Goal: Transaction & Acquisition: Purchase product/service

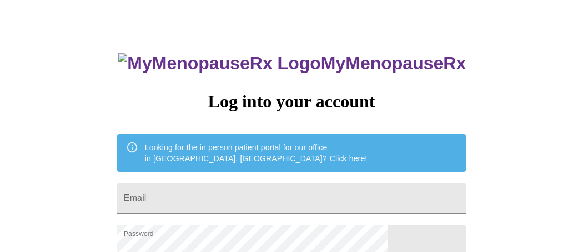
scroll to position [34, 0]
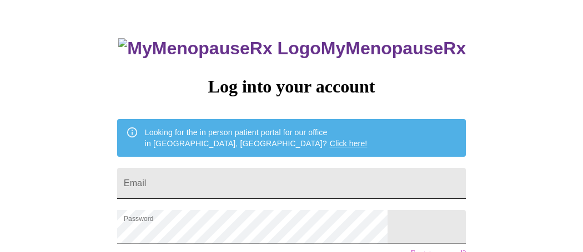
click at [276, 181] on input "Email" at bounding box center [291, 183] width 348 height 31
type input "[EMAIL_ADDRESS][DOMAIN_NAME]"
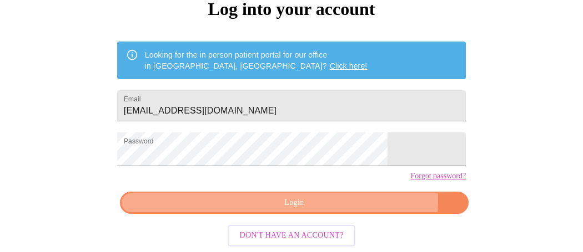
click at [318, 198] on span "Login" at bounding box center [294, 203] width 323 height 14
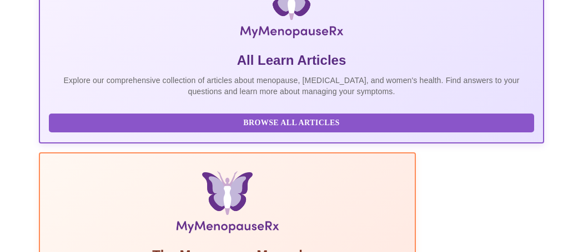
scroll to position [242, 0]
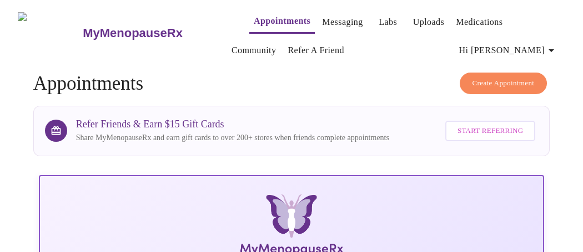
click at [378, 22] on link "Labs" at bounding box center [387, 22] width 18 height 16
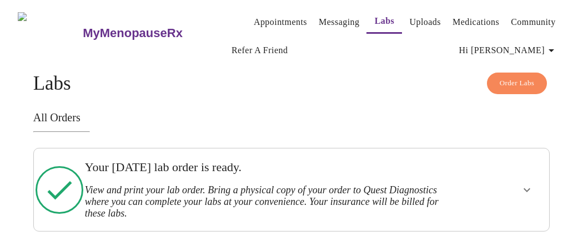
click at [502, 84] on span "Order Labs" at bounding box center [516, 83] width 35 height 13
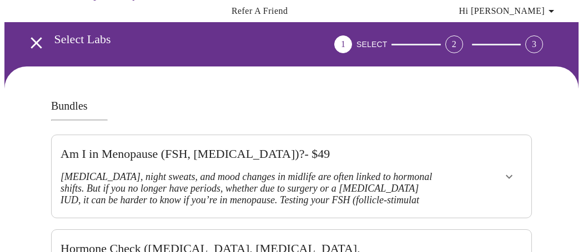
scroll to position [60, 0]
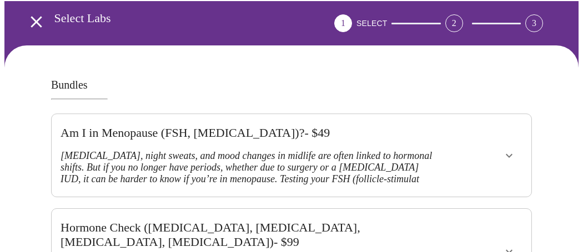
click at [507, 149] on icon "show more" at bounding box center [508, 155] width 13 height 13
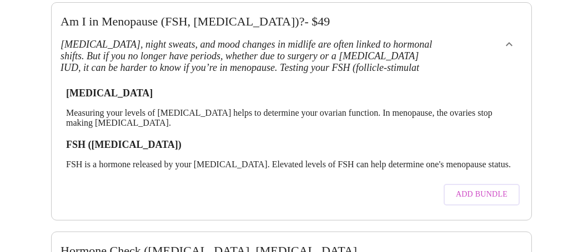
scroll to position [179, 0]
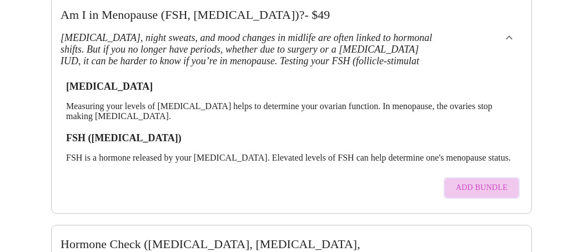
click at [502, 181] on span "Add Bundle" at bounding box center [482, 188] width 52 height 14
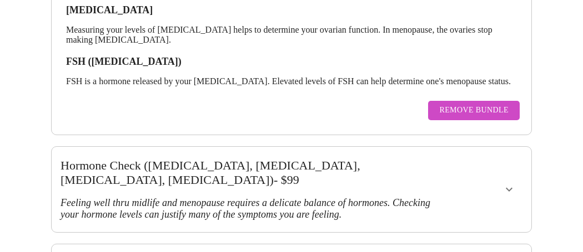
scroll to position [295, 0]
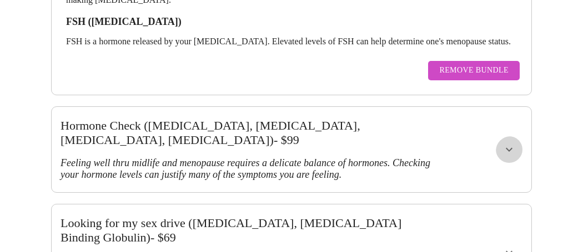
click at [515, 143] on icon "show more" at bounding box center [508, 149] width 13 height 13
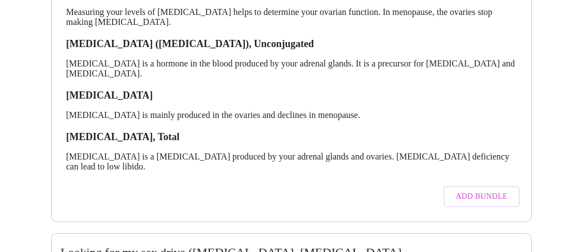
scroll to position [505, 0]
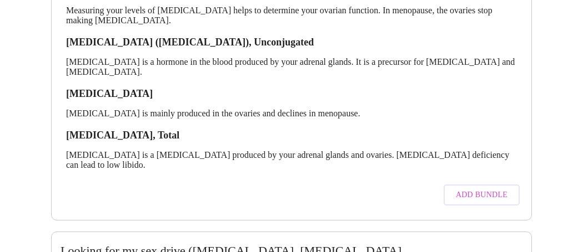
click at [506, 189] on span "Add Bundle" at bounding box center [482, 196] width 52 height 14
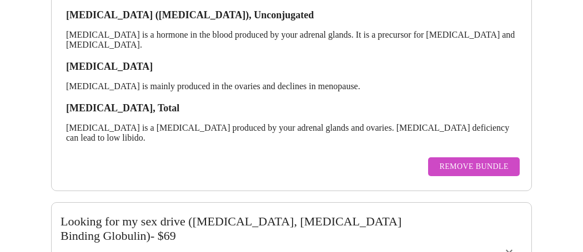
scroll to position [602, 0]
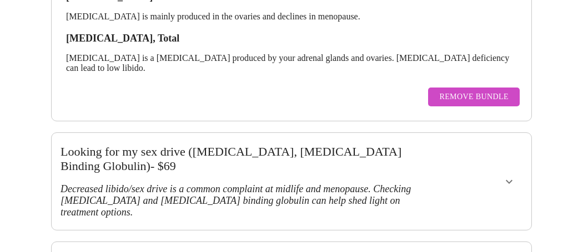
click at [512, 180] on icon "show more" at bounding box center [508, 182] width 7 height 4
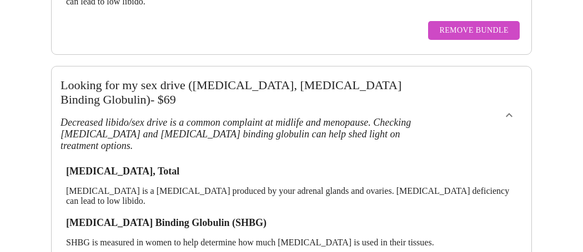
scroll to position [707, 0]
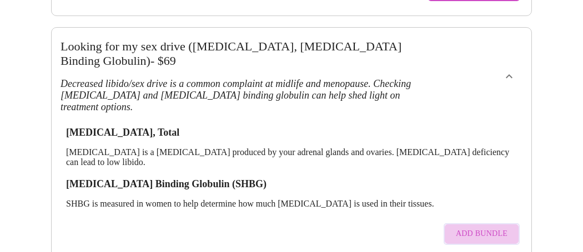
click at [503, 227] on span "Add Bundle" at bounding box center [482, 234] width 52 height 14
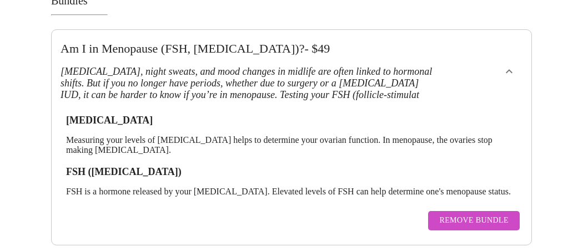
scroll to position [138, 0]
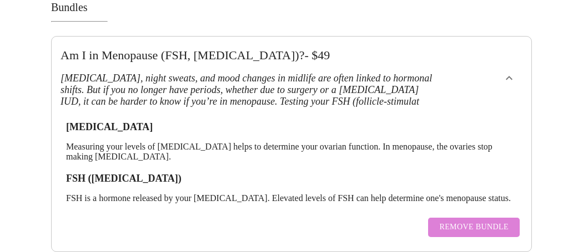
click at [498, 221] on span "Remove Bundle" at bounding box center [473, 228] width 69 height 14
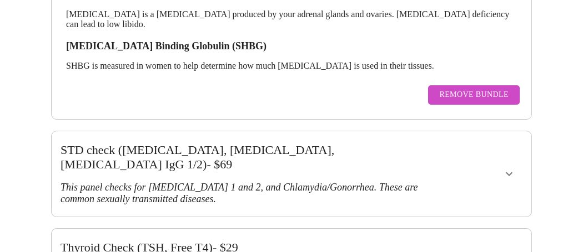
scroll to position [848, 0]
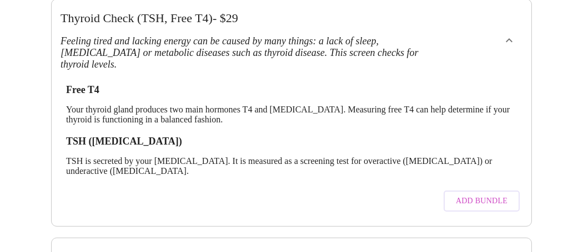
scroll to position [1107, 0]
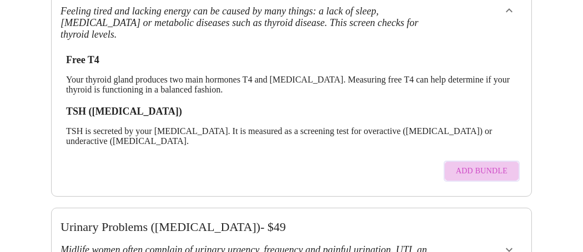
click at [468, 165] on span "Add Bundle" at bounding box center [482, 172] width 52 height 14
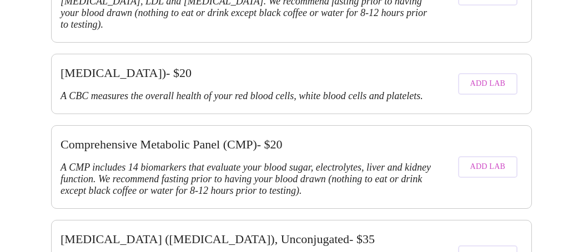
scroll to position [1898, 0]
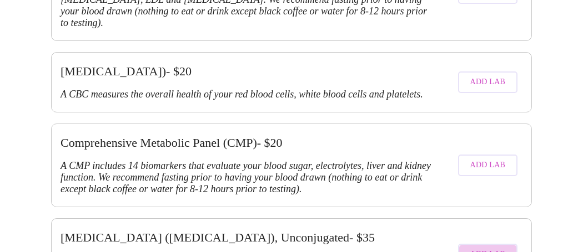
click at [501, 248] on span "Add Lab" at bounding box center [488, 255] width 36 height 14
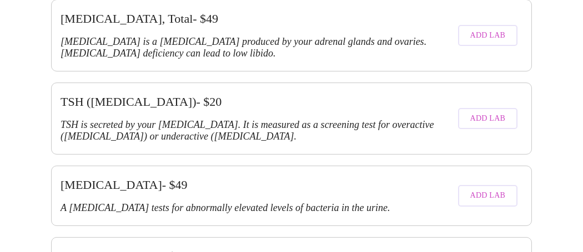
scroll to position [3331, 0]
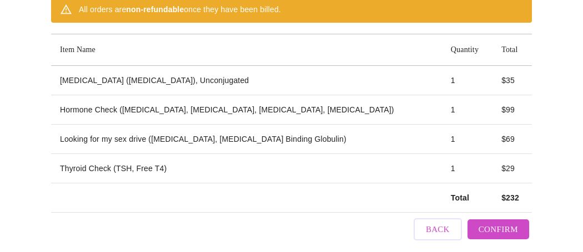
scroll to position [164, 0]
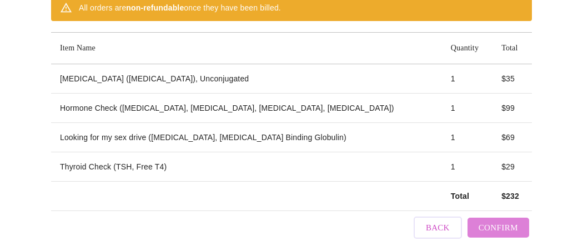
click at [490, 230] on span "Confirm" at bounding box center [497, 228] width 39 height 14
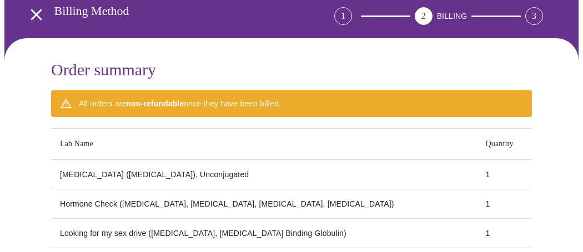
scroll to position [43, 0]
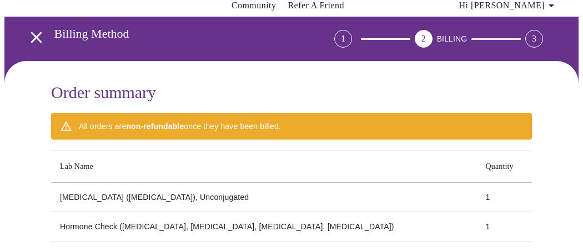
click at [404, 129] on div "All orders are non-refundable once they have been billed." at bounding box center [291, 126] width 480 height 27
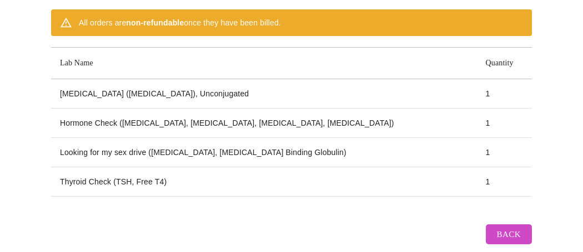
scroll to position [173, 0]
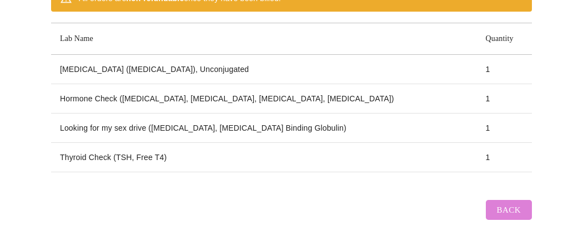
click at [513, 211] on span "Back" at bounding box center [509, 210] width 24 height 14
click at [508, 208] on span "Back" at bounding box center [509, 210] width 24 height 14
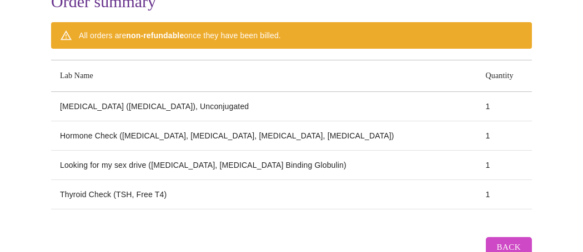
scroll to position [26, 0]
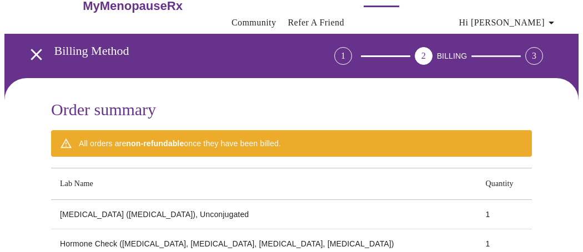
click at [536, 52] on div "3" at bounding box center [534, 56] width 18 height 18
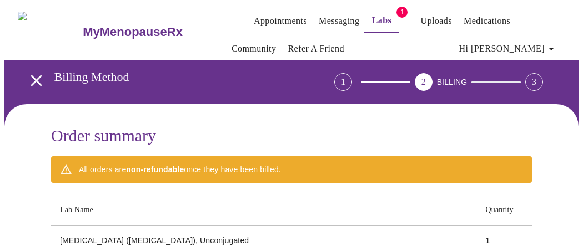
click at [372, 21] on link "Labs" at bounding box center [382, 21] width 20 height 16
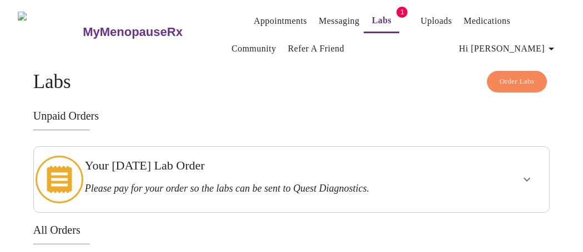
click at [530, 178] on icon "show more" at bounding box center [526, 180] width 7 height 4
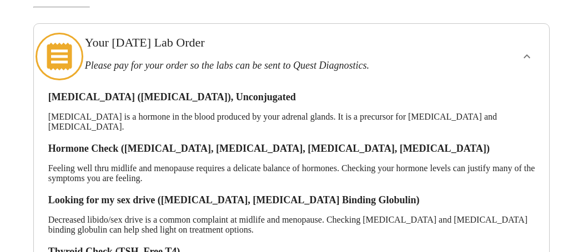
scroll to position [287, 0]
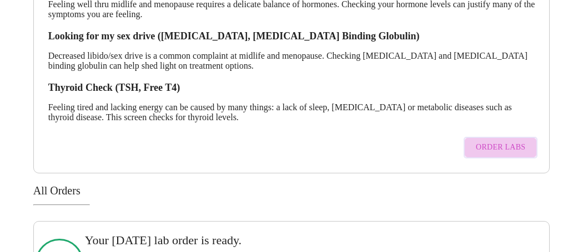
click at [513, 141] on span "Order Labs" at bounding box center [500, 148] width 49 height 14
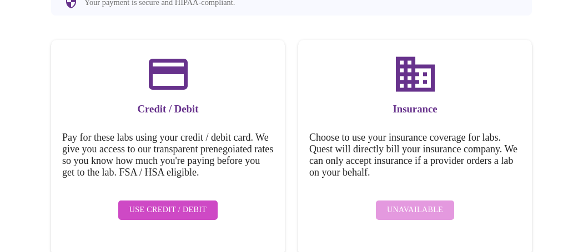
scroll to position [171, 0]
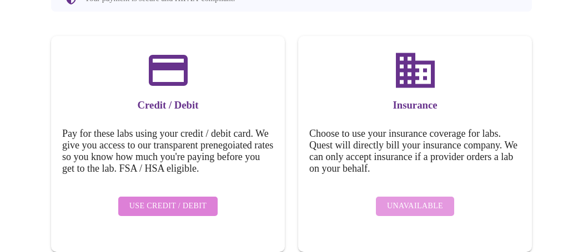
click at [171, 214] on span "Use Credit / Debit" at bounding box center [168, 207] width 78 height 14
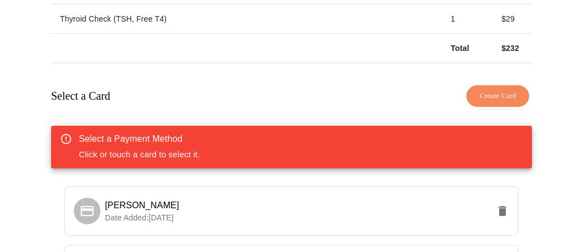
scroll to position [387, 0]
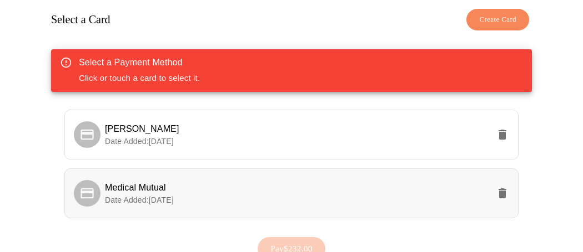
click at [174, 205] on span "Date Added: [DATE]" at bounding box center [139, 200] width 69 height 9
click at [161, 193] on span "Medical Mutual" at bounding box center [135, 187] width 61 height 9
click at [79, 143] on icon at bounding box center [87, 135] width 16 height 16
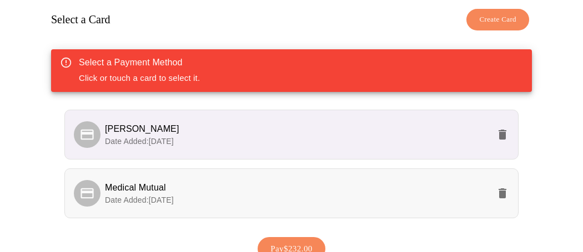
click at [83, 201] on icon at bounding box center [87, 194] width 16 height 16
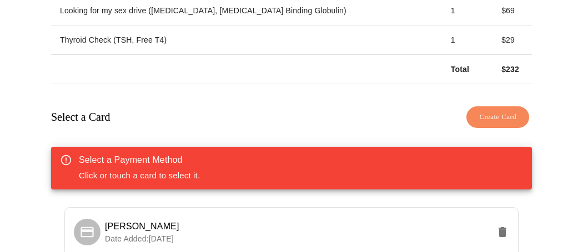
scroll to position [276, 0]
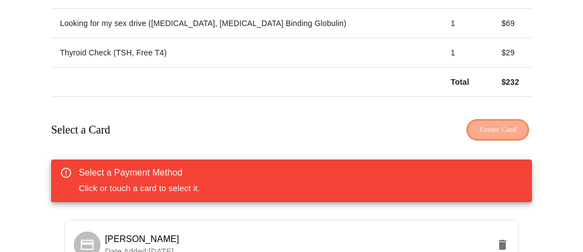
click at [489, 141] on button "Create Card" at bounding box center [497, 130] width 63 height 22
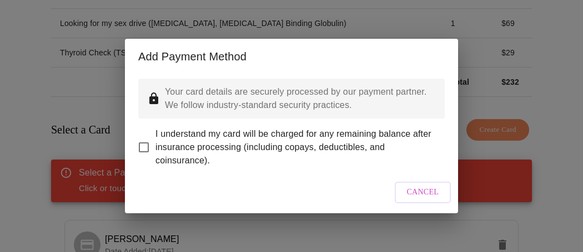
click at [150, 158] on input "I understand my card will be charged for any remaining balance after insurance …" at bounding box center [143, 147] width 23 height 23
checkbox input "true"
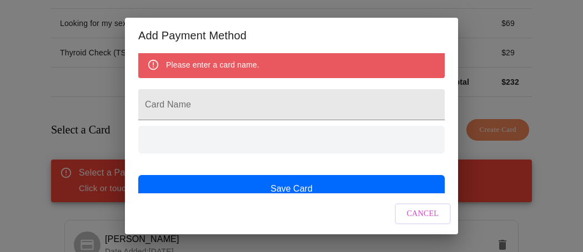
scroll to position [101, 0]
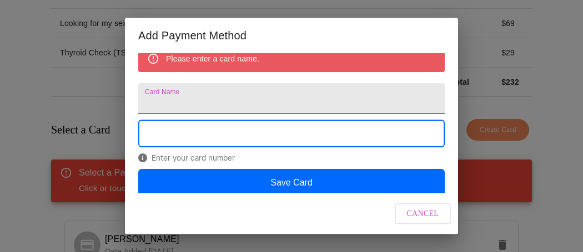
click at [261, 114] on input "Card Name" at bounding box center [291, 98] width 306 height 31
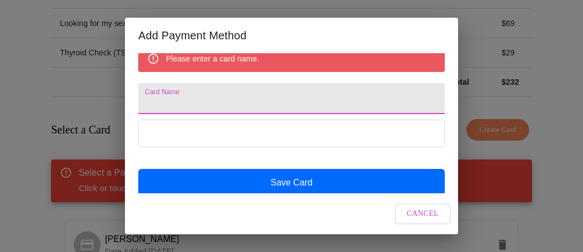
type input "Medical Mutual"
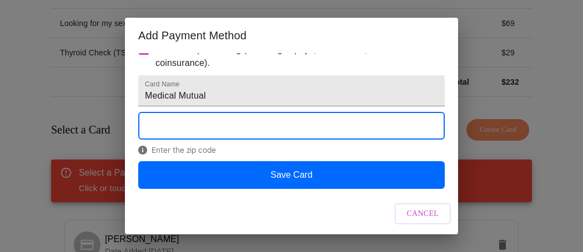
click at [562, 144] on div "Add Payment Method Your card details are securely processed by our payment part…" at bounding box center [291, 126] width 583 height 252
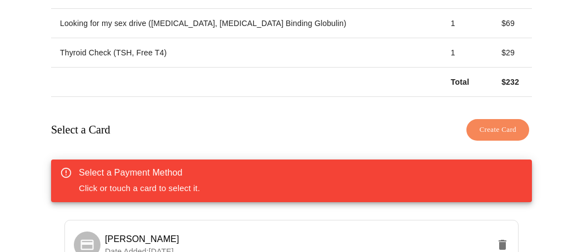
click at [492, 135] on span "Create Card" at bounding box center [497, 130] width 37 height 13
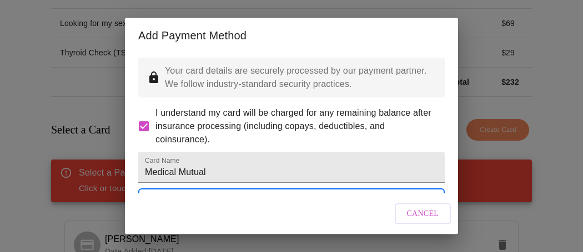
scroll to position [149, 0]
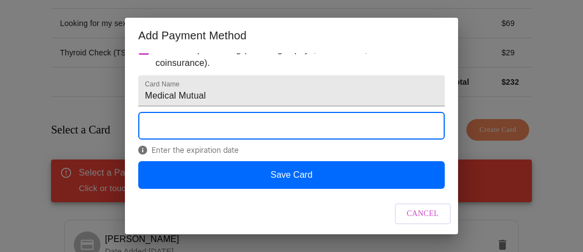
click at [542, 99] on div "Add Payment Method Your card details are securely processed by our payment part…" at bounding box center [291, 126] width 583 height 252
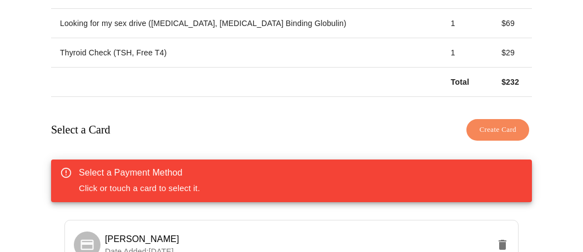
click at [483, 136] on span "Create Card" at bounding box center [497, 130] width 37 height 13
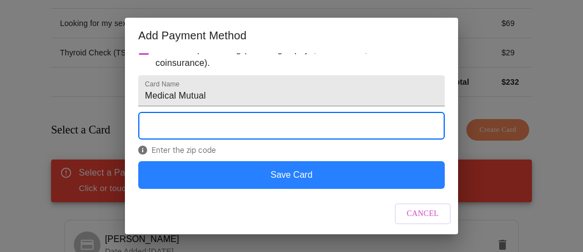
click at [392, 168] on button "Save Card" at bounding box center [291, 175] width 306 height 28
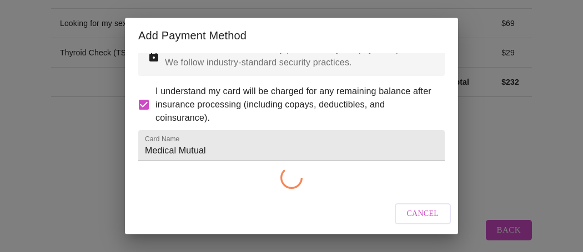
scroll to position [93, 0]
checkbox input "false"
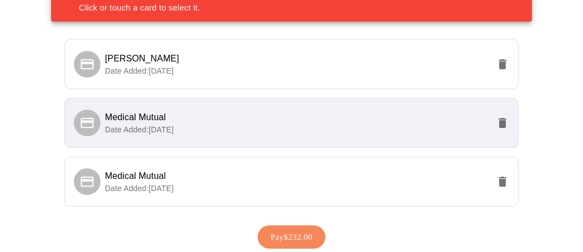
scroll to position [461, 0]
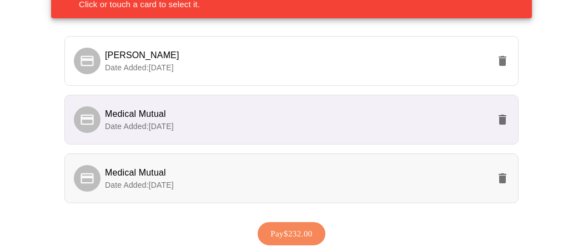
click at [164, 178] on span "Medical Mutual" at bounding box center [135, 172] width 61 height 9
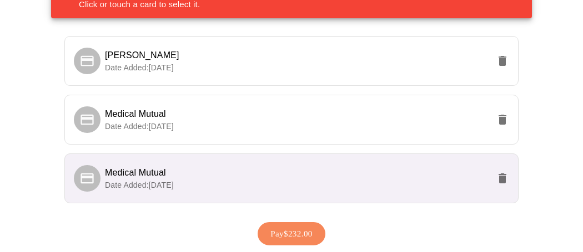
scroll to position [512, 0]
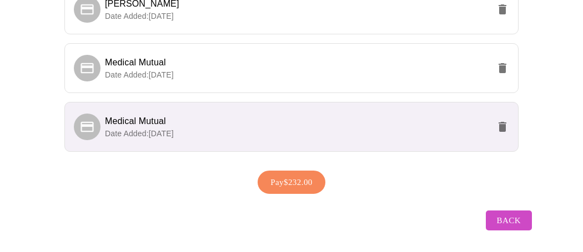
click at [297, 190] on span "Pay $232.00" at bounding box center [291, 182] width 42 height 14
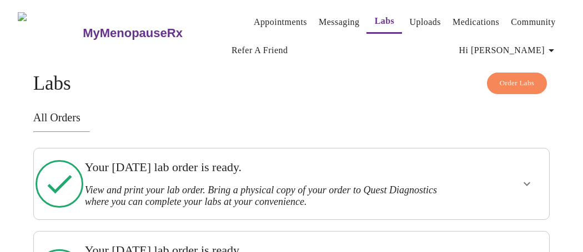
scroll to position [76, 0]
